Goal: Task Accomplishment & Management: Manage account settings

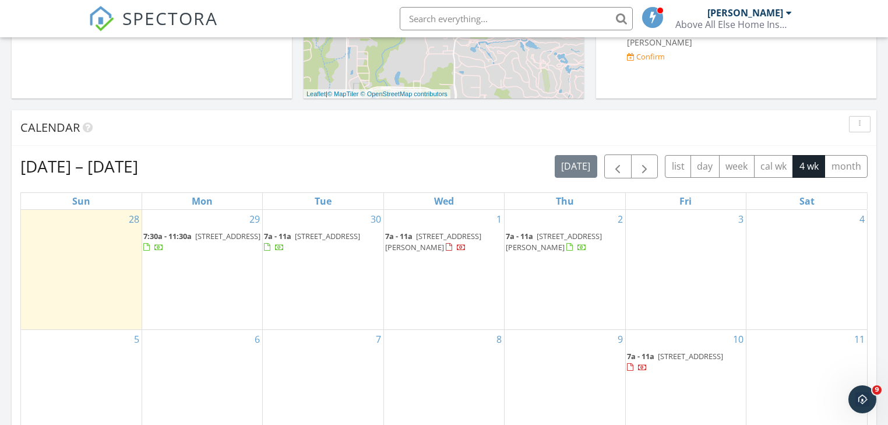
scroll to position [564, 0]
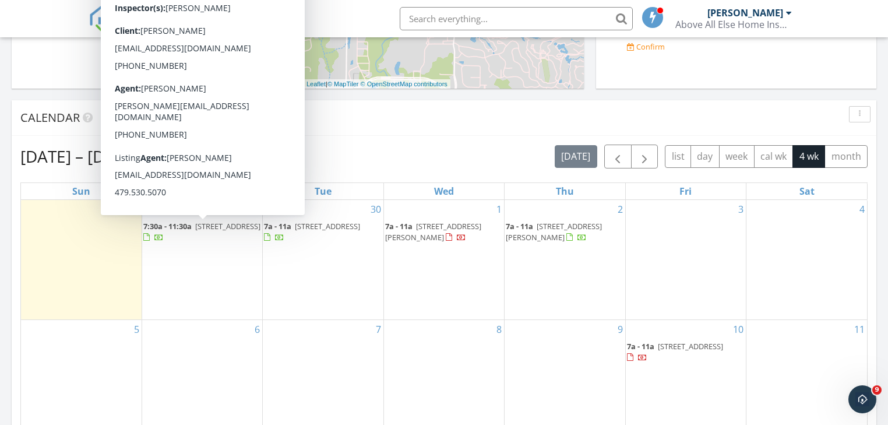
click at [223, 226] on span "[STREET_ADDRESS]" at bounding box center [227, 226] width 65 height 10
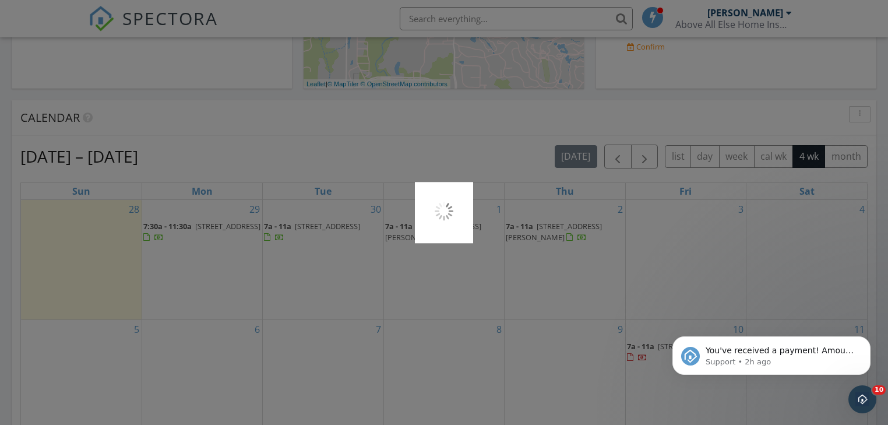
scroll to position [0, 0]
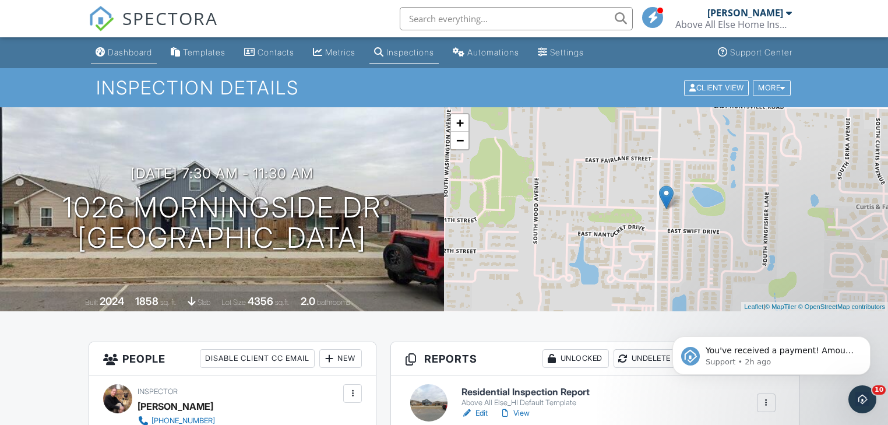
click at [119, 54] on div "Dashboard" at bounding box center [130, 52] width 44 height 10
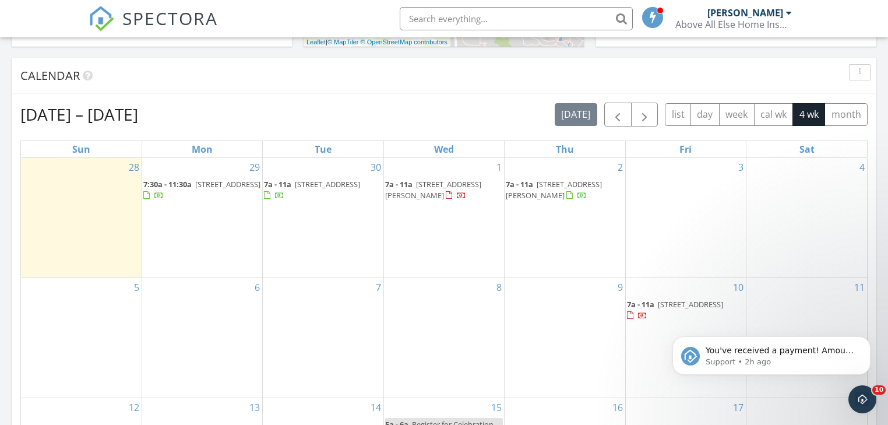
scroll to position [517, 0]
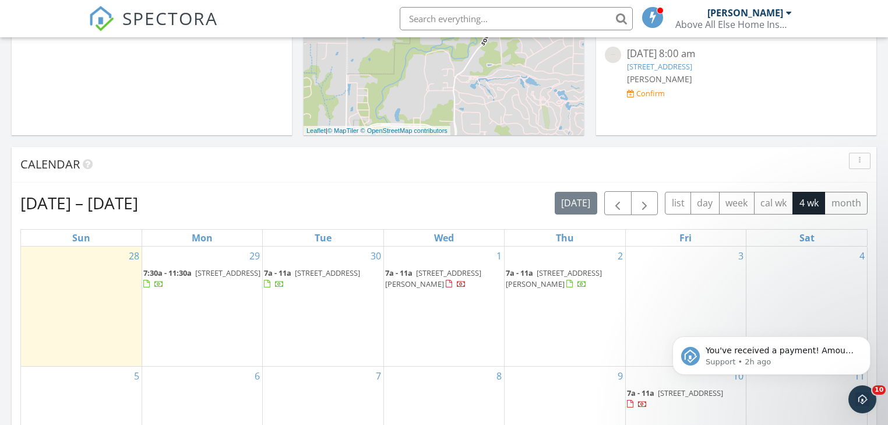
click at [322, 273] on span "5911 SW Desert Ave, Bentonville 72713" at bounding box center [327, 272] width 65 height 10
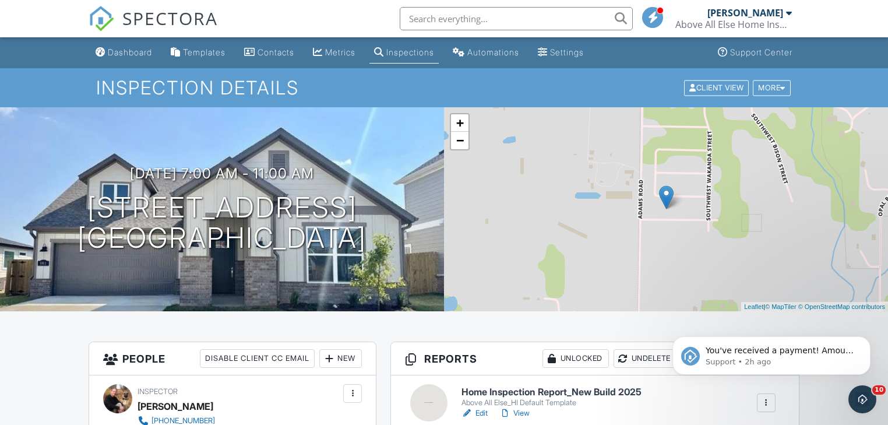
click at [119, 51] on div "Dashboard" at bounding box center [130, 52] width 44 height 10
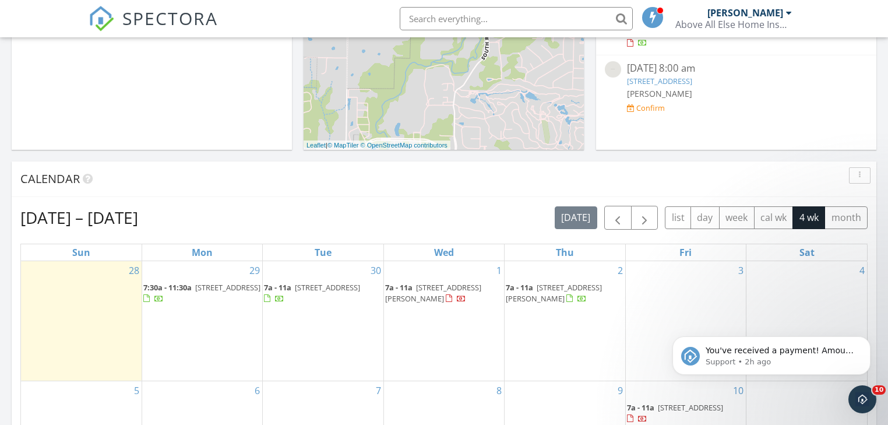
scroll to position [517, 0]
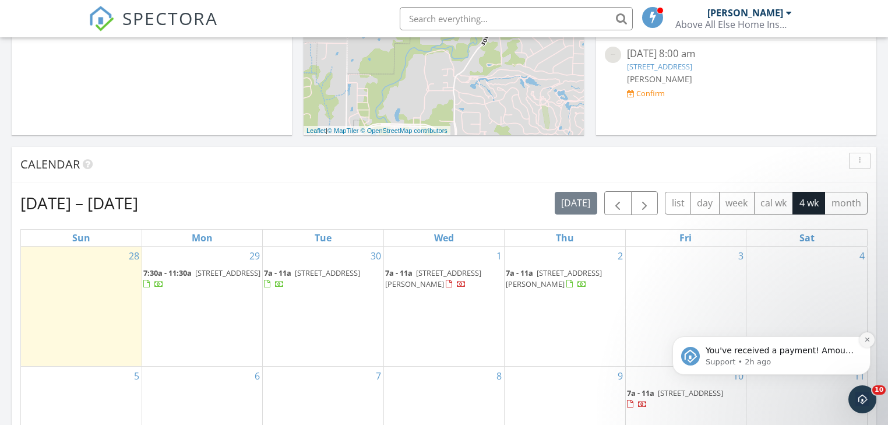
click at [864, 339] on button "Dismiss notification" at bounding box center [867, 339] width 15 height 15
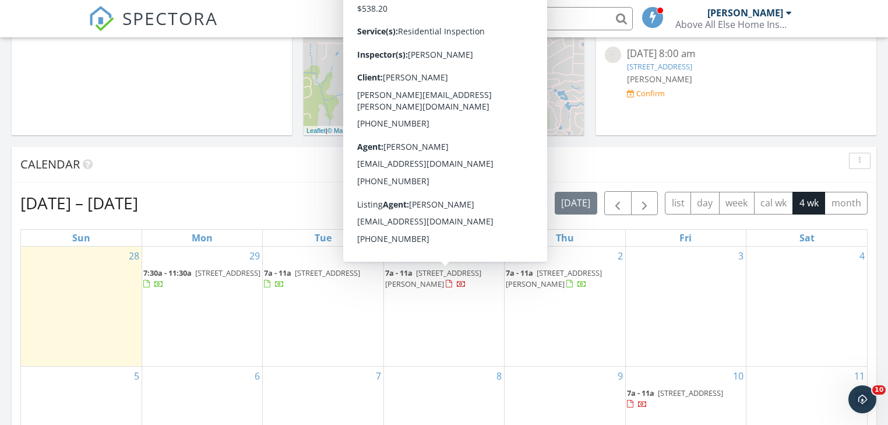
click at [434, 272] on span "[STREET_ADDRESS][PERSON_NAME]" at bounding box center [433, 278] width 96 height 22
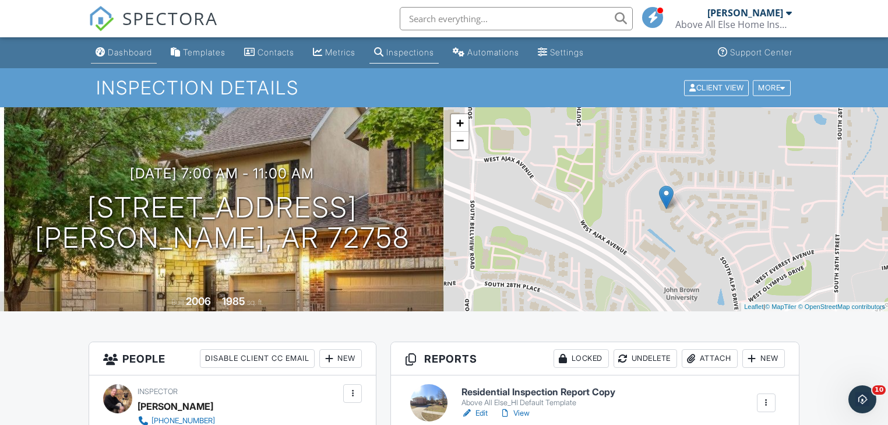
click at [112, 47] on link "Dashboard" at bounding box center [124, 53] width 66 height 22
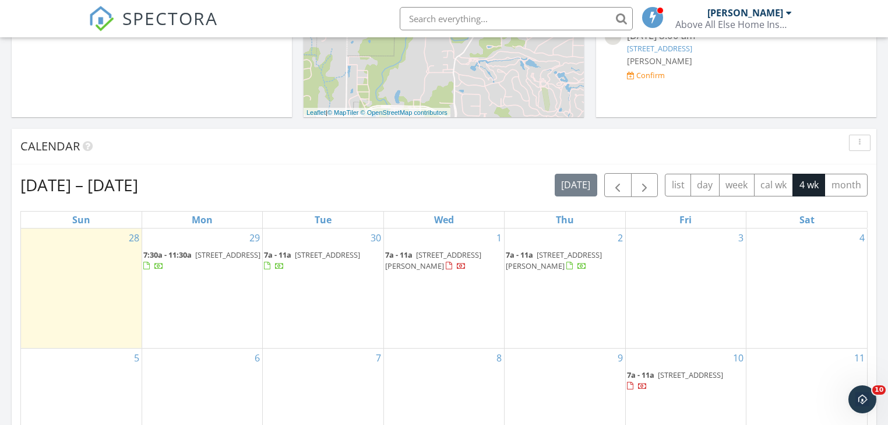
scroll to position [559, 0]
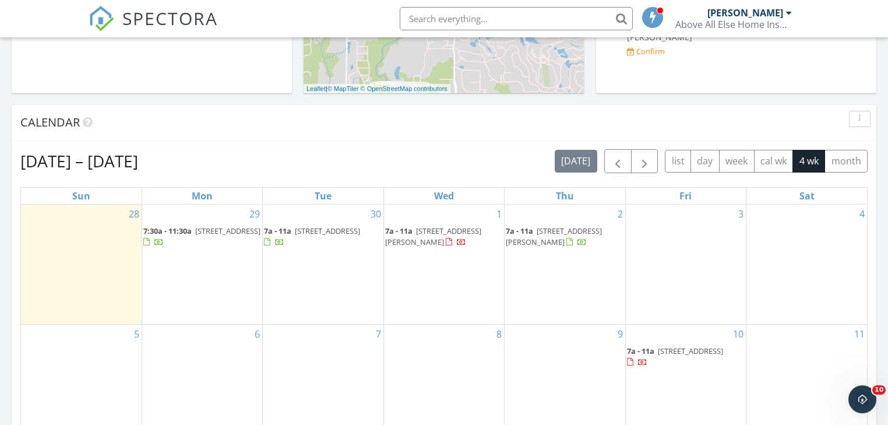
click at [206, 230] on span "[STREET_ADDRESS]" at bounding box center [227, 231] width 65 height 10
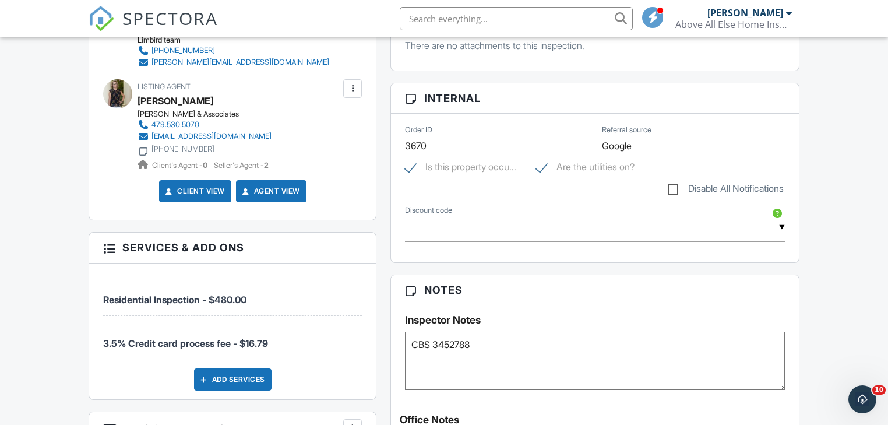
scroll to position [513, 0]
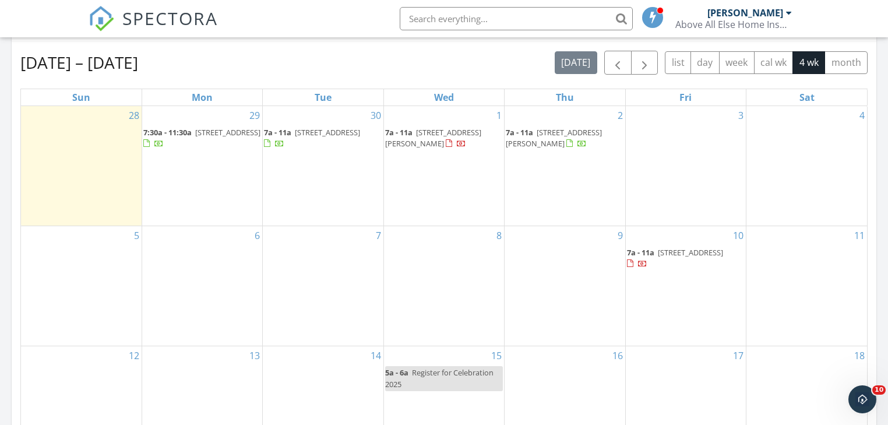
scroll to position [657, 0]
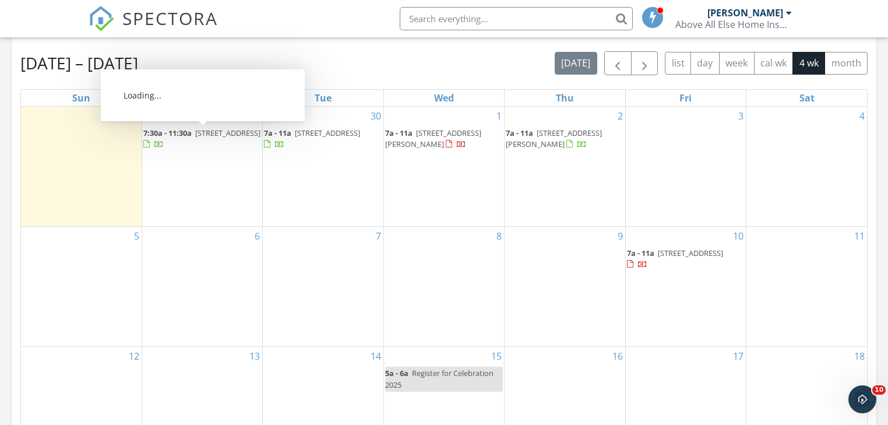
click at [216, 132] on span "[STREET_ADDRESS]" at bounding box center [227, 133] width 65 height 10
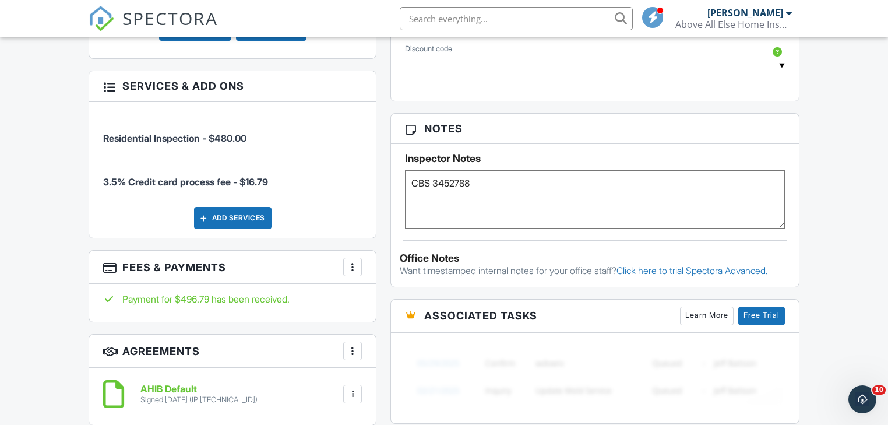
scroll to position [653, 0]
